Goal: Information Seeking & Learning: Learn about a topic

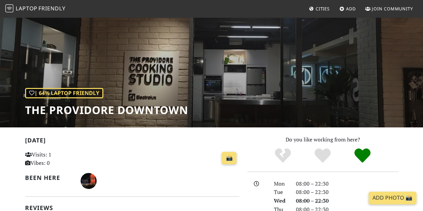
scroll to position [28, 0]
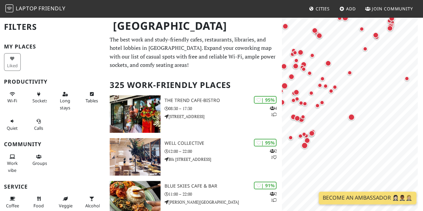
click at [423, 147] on html "Laptop Friendly Cities Add Join Community Singapore Filters My Places Liked Pro…" at bounding box center [211, 105] width 423 height 211
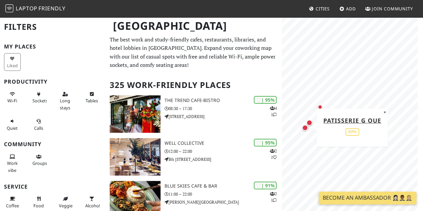
click at [303, 129] on div "Map marker" at bounding box center [305, 128] width 6 height 6
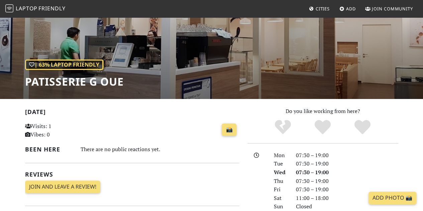
scroll to position [23, 0]
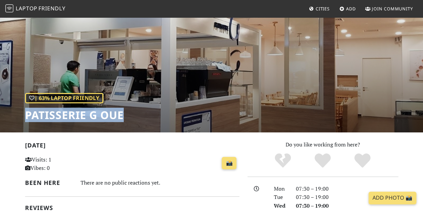
drag, startPoint x: 25, startPoint y: 114, endPoint x: 122, endPoint y: 113, distance: 96.1
click at [122, 113] on h1 "Patisserie G OUE" at bounding box center [74, 115] width 99 height 13
copy h1 "Patisserie G OUE"
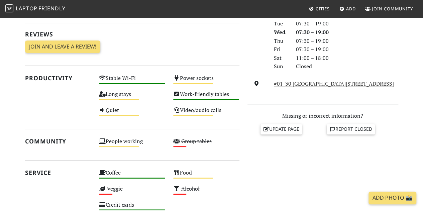
scroll to position [191, 0]
